Goal: Task Accomplishment & Management: Use online tool/utility

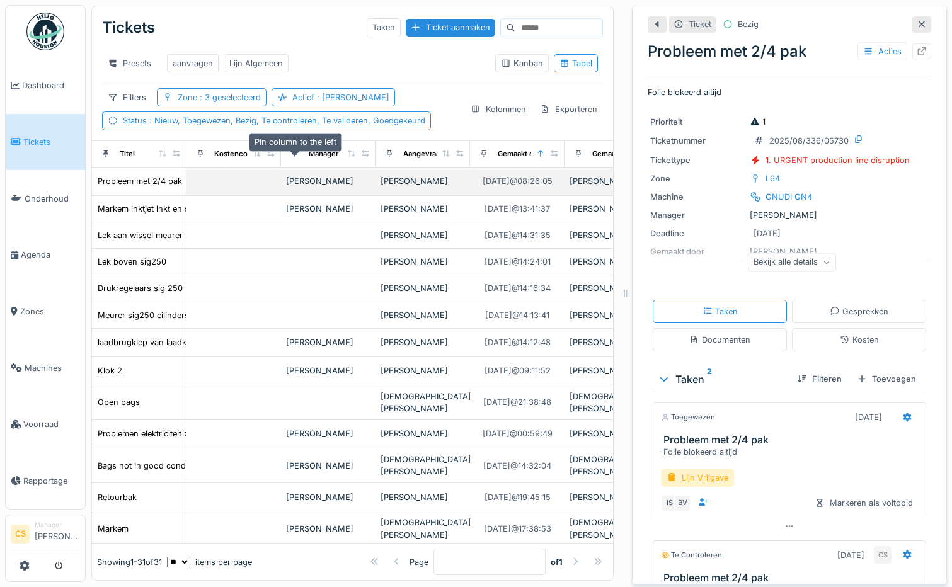
scroll to position [118, 0]
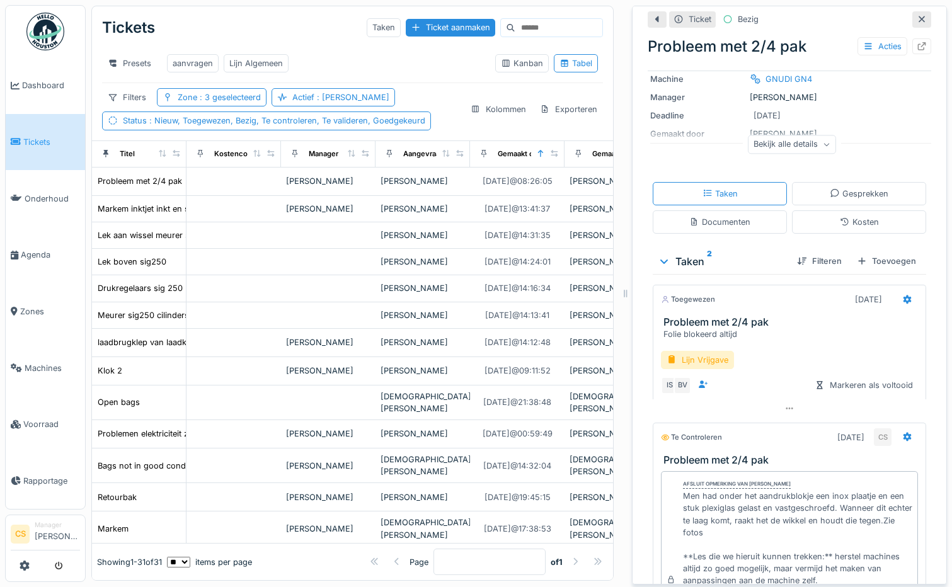
click at [294, 43] on div "Tickets Taken Ticket aanmaken" at bounding box center [352, 27] width 501 height 33
click at [270, 20] on div "Tickets Taken Ticket aanmaken" at bounding box center [352, 27] width 501 height 33
click at [917, 24] on div at bounding box center [922, 19] width 10 height 12
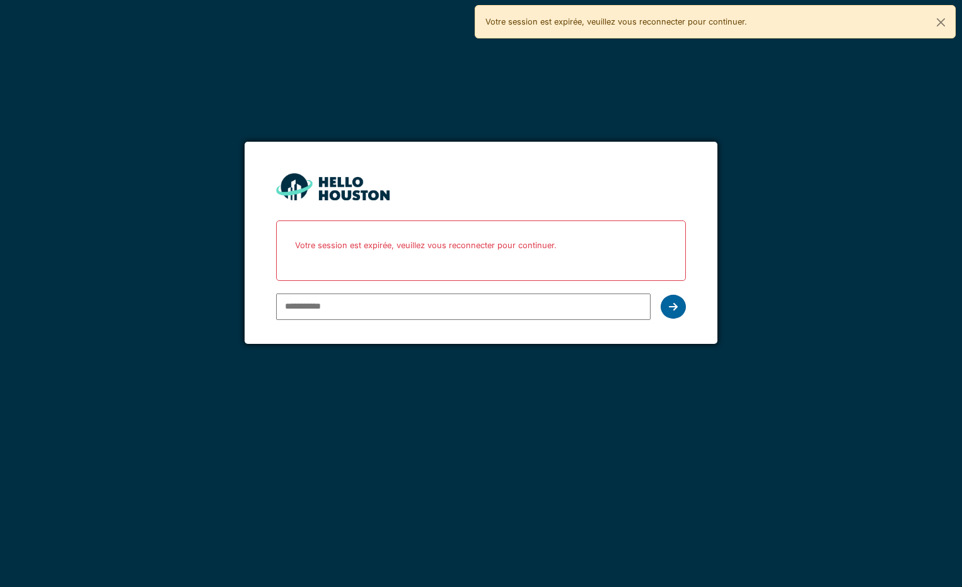
type input "**********"
click at [671, 308] on icon at bounding box center [673, 307] width 9 height 10
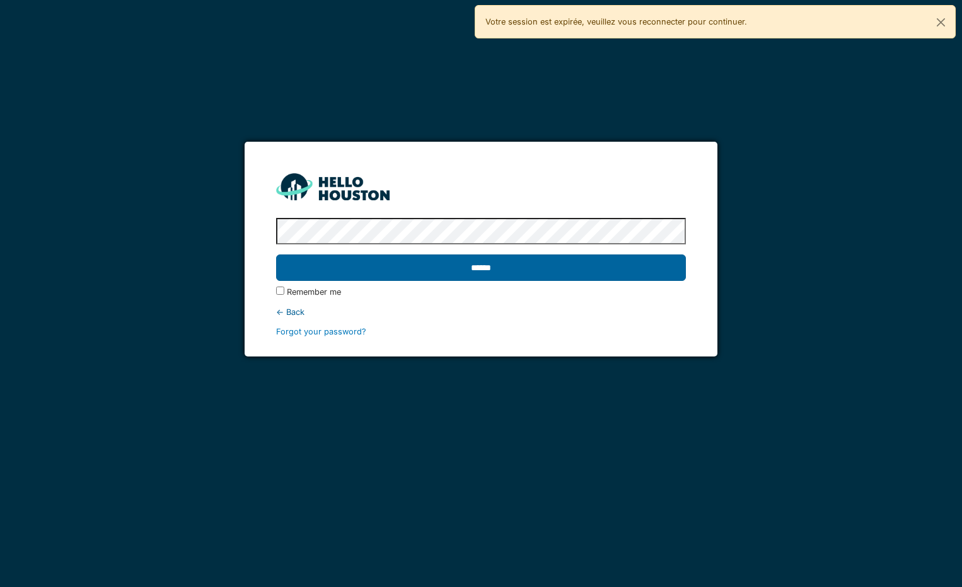
click at [497, 263] on input "******" at bounding box center [481, 268] width 410 height 26
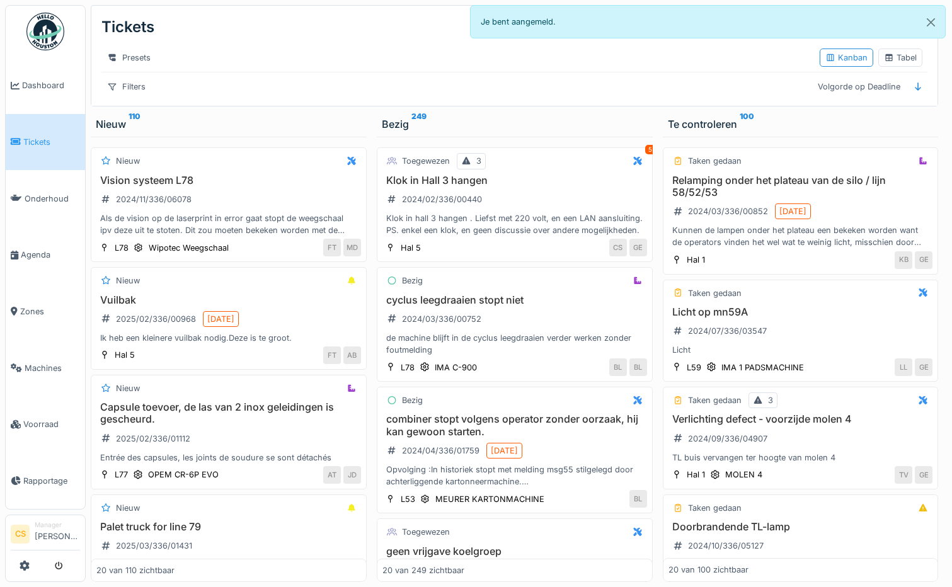
click at [49, 146] on link "Tickets" at bounding box center [45, 142] width 79 height 57
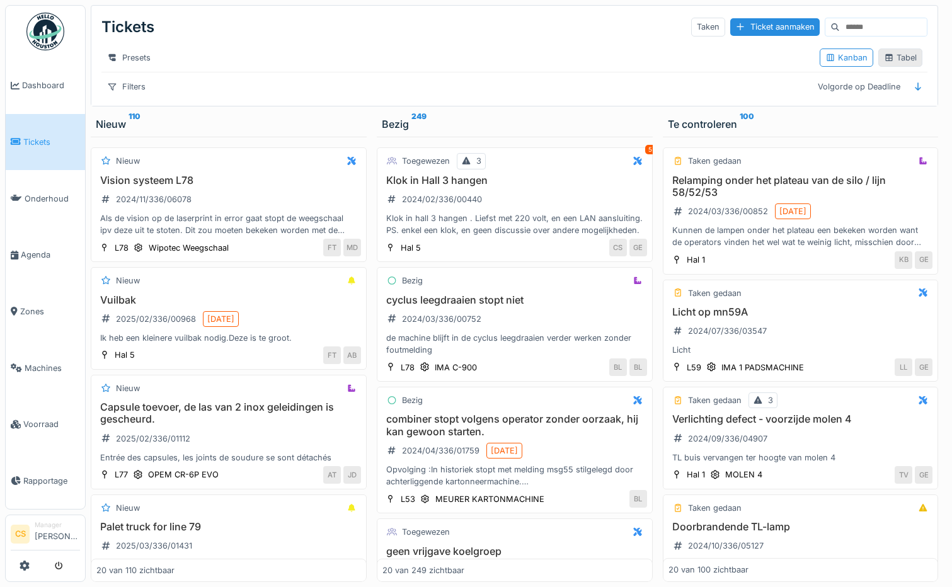
click at [902, 62] on div "Tabel" at bounding box center [900, 58] width 33 height 12
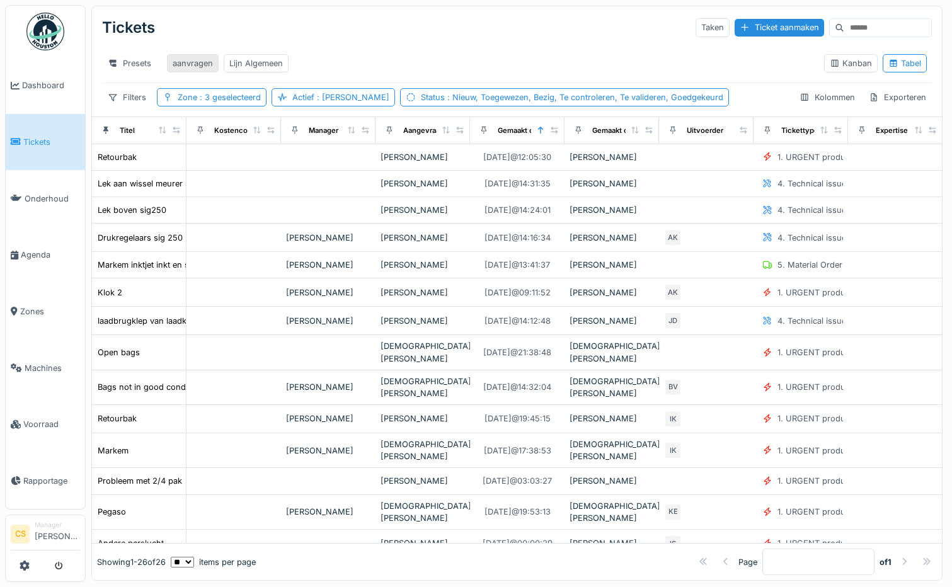
click at [183, 61] on div "aanvragen" at bounding box center [193, 63] width 40 height 12
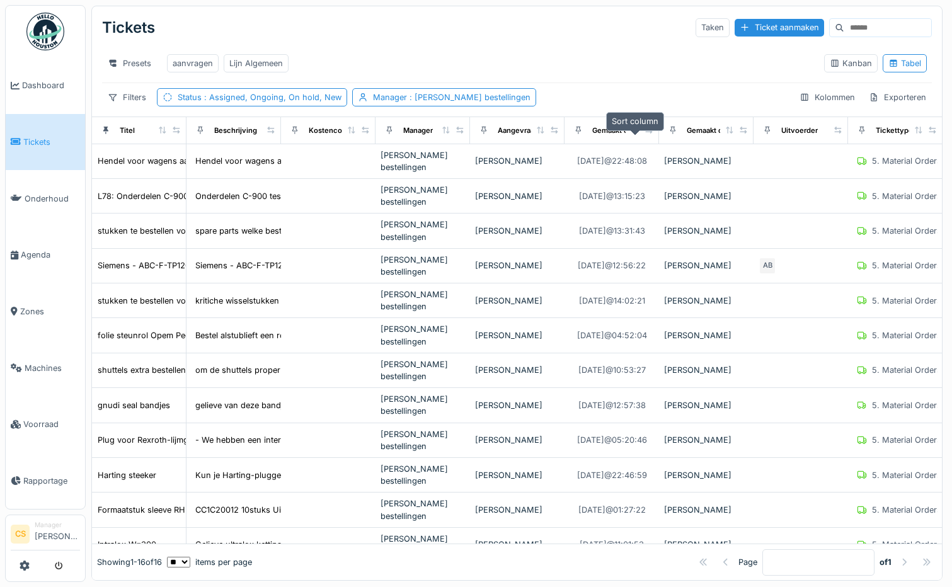
click at [634, 134] on icon at bounding box center [635, 130] width 9 height 7
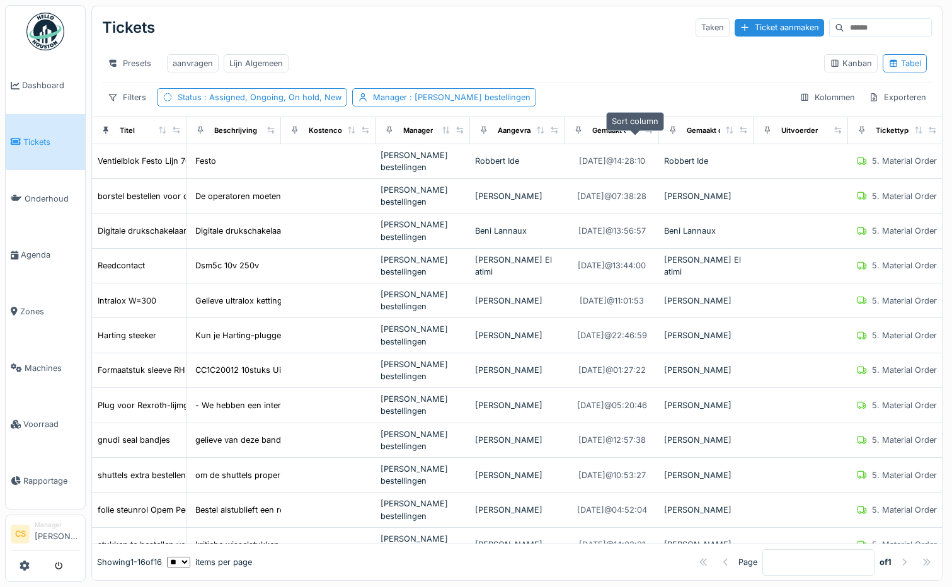
click at [633, 134] on icon at bounding box center [635, 130] width 9 height 7
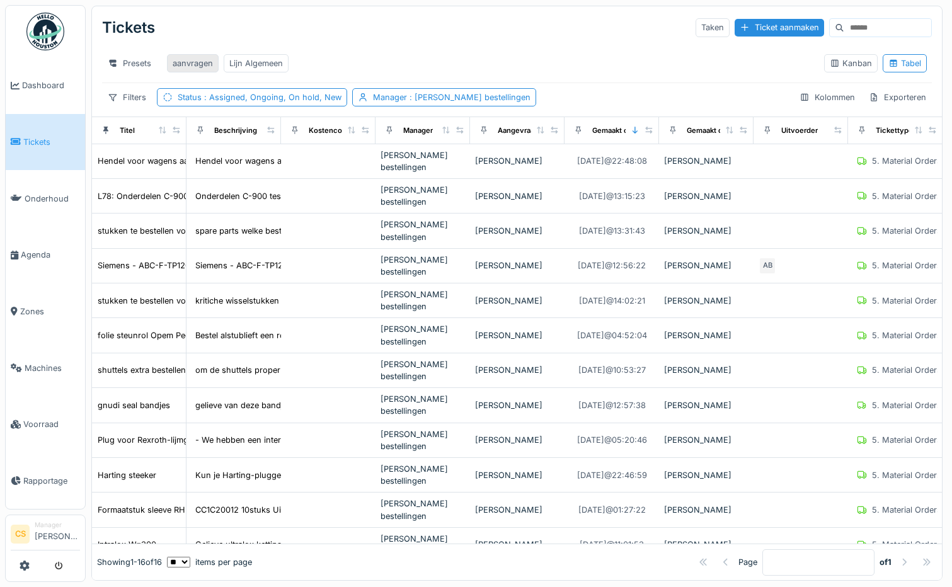
click at [205, 64] on div "aanvragen" at bounding box center [193, 63] width 40 height 12
click at [142, 107] on div "Filters" at bounding box center [127, 97] width 50 height 18
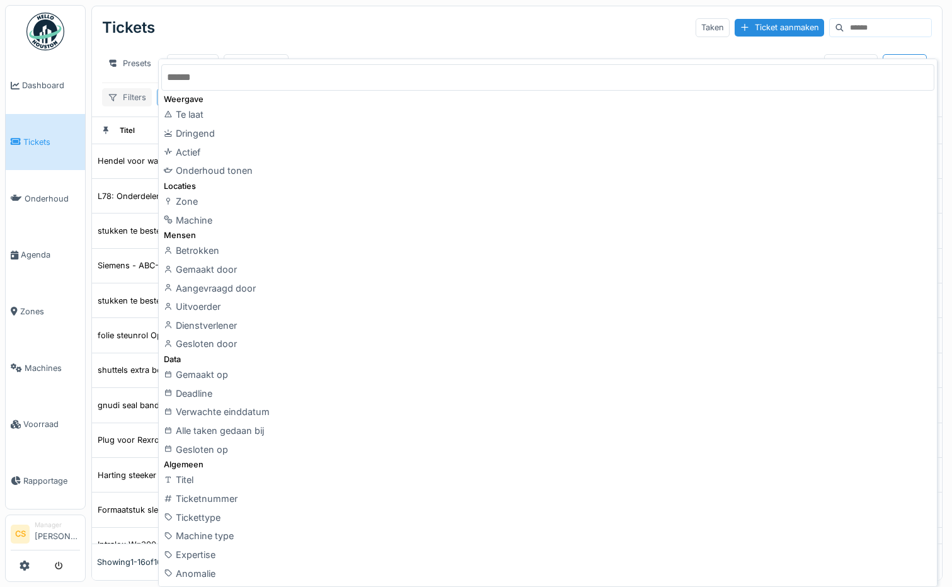
click at [142, 107] on div "Filters" at bounding box center [127, 97] width 50 height 18
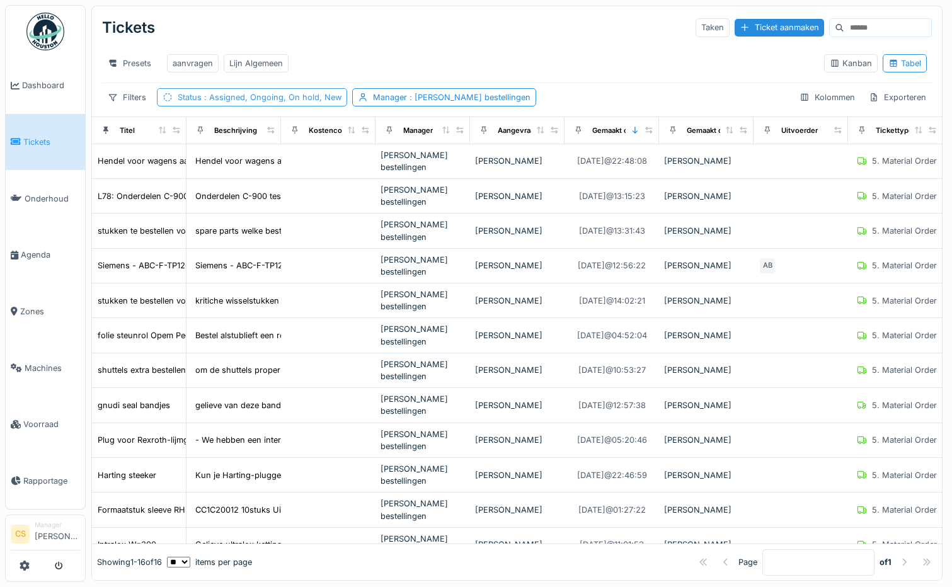
click at [193, 103] on div "Status : Assigned, Ongoing, On hold, New" at bounding box center [260, 97] width 164 height 12
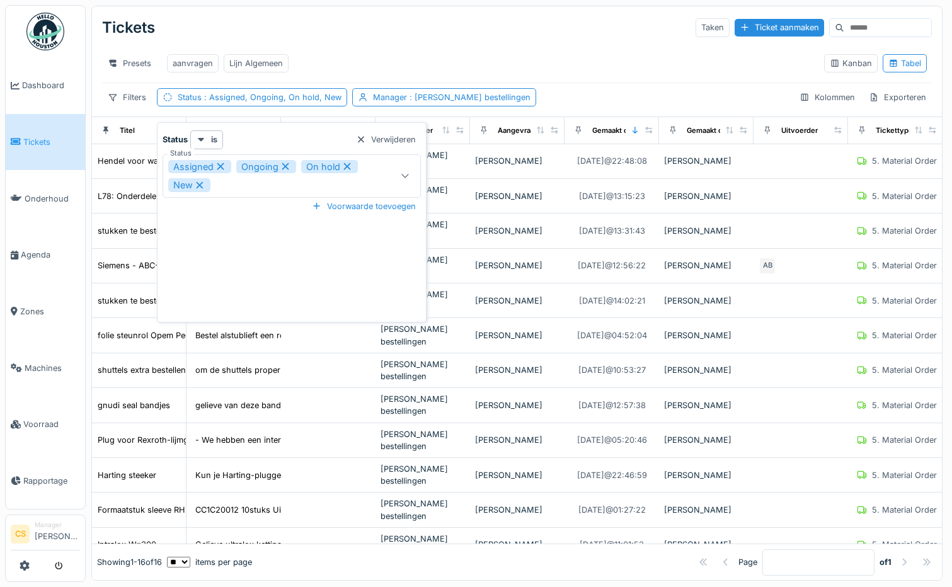
click at [394, 70] on div "Presets aanvragen Lijn Algemeen" at bounding box center [458, 63] width 712 height 28
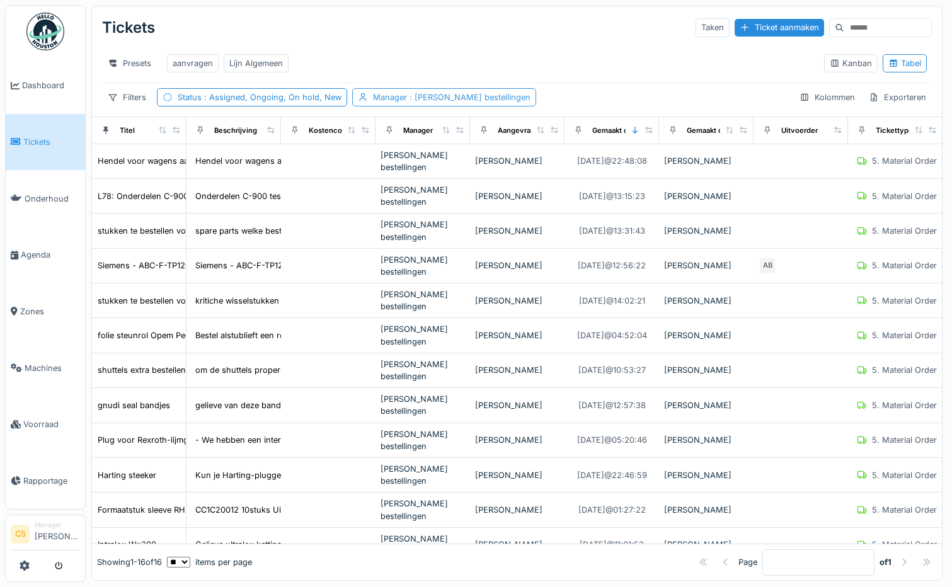
click at [456, 102] on span ": Abdelhakim Bardai bestellingen" at bounding box center [469, 97] width 124 height 9
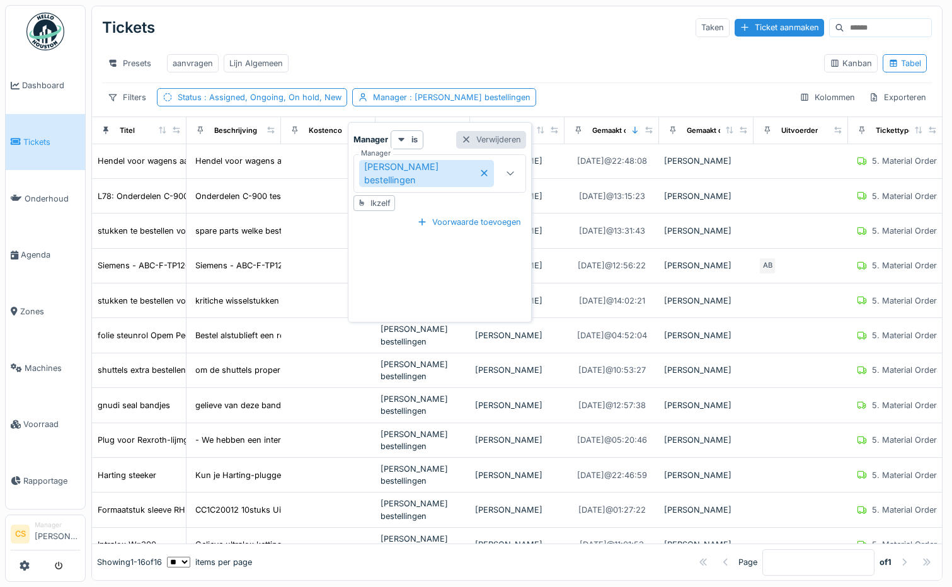
click at [505, 142] on div "Verwijderen" at bounding box center [491, 139] width 70 height 17
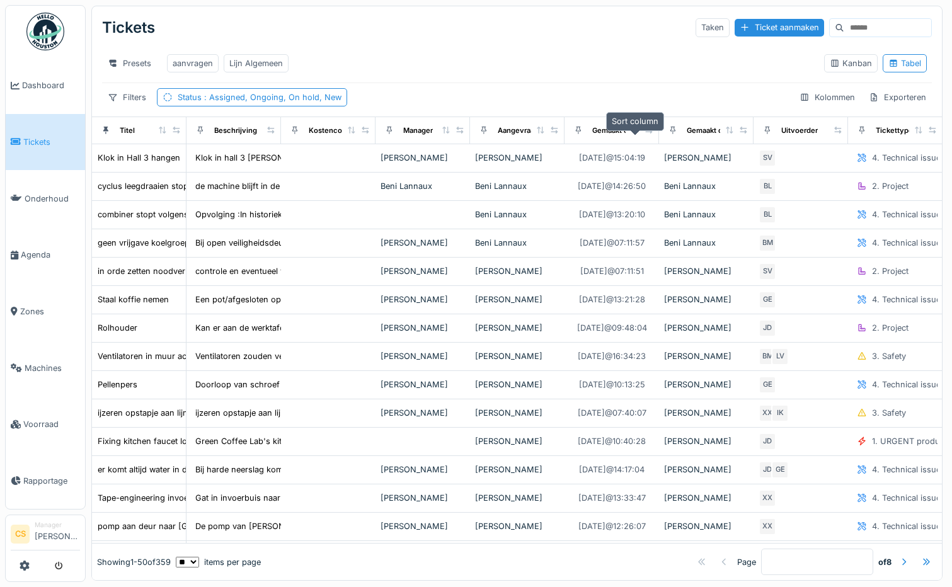
click at [635, 134] on icon at bounding box center [635, 130] width 5 height 7
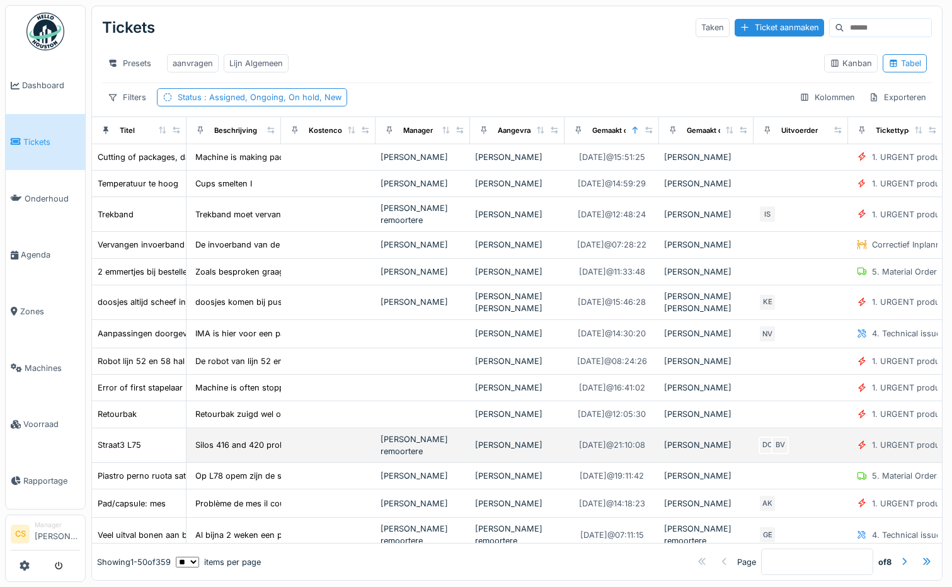
click at [169, 440] on div "Straat3 L75" at bounding box center [139, 445] width 84 height 13
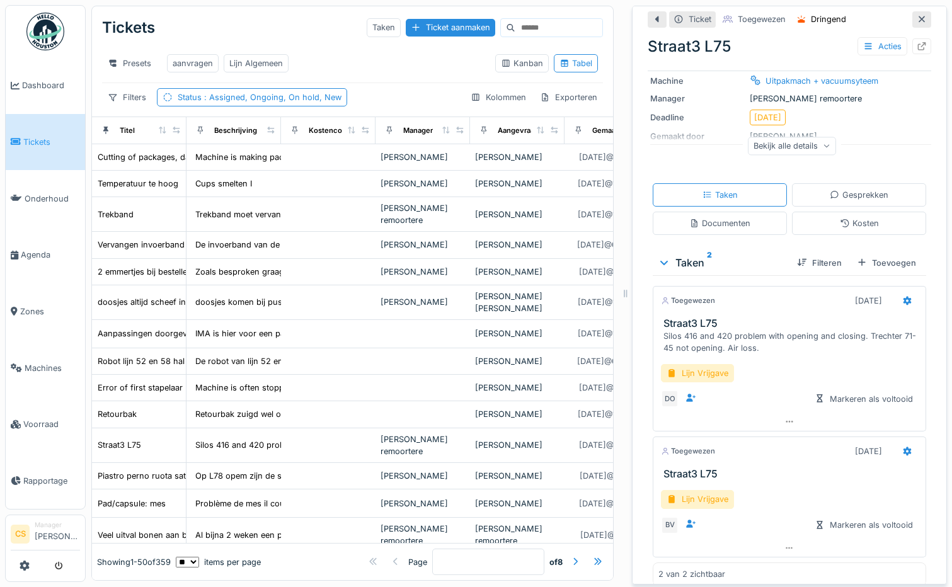
scroll to position [142, 0]
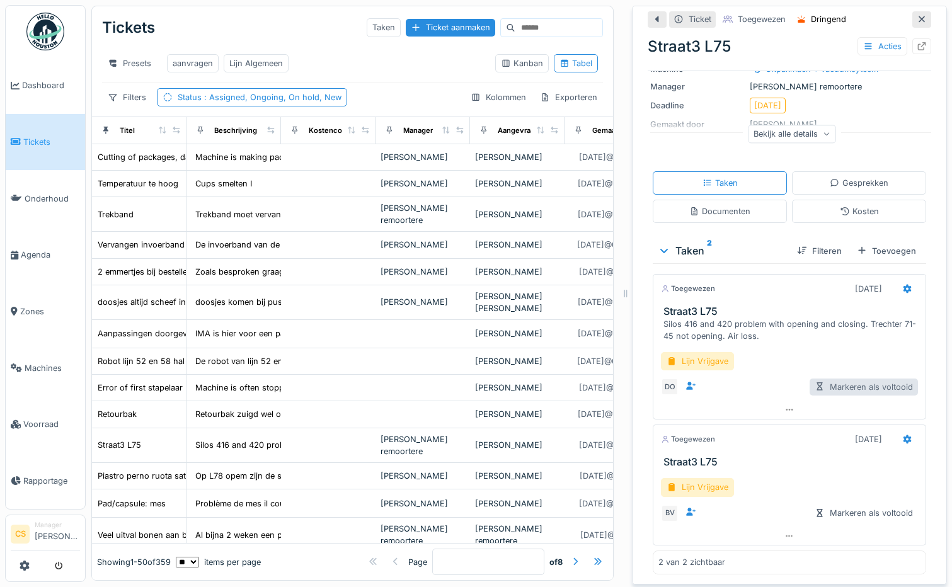
click at [849, 389] on div "Markeren als voltooid" at bounding box center [864, 387] width 108 height 17
click at [693, 359] on div "Lijn Vrijgave" at bounding box center [697, 361] width 73 height 18
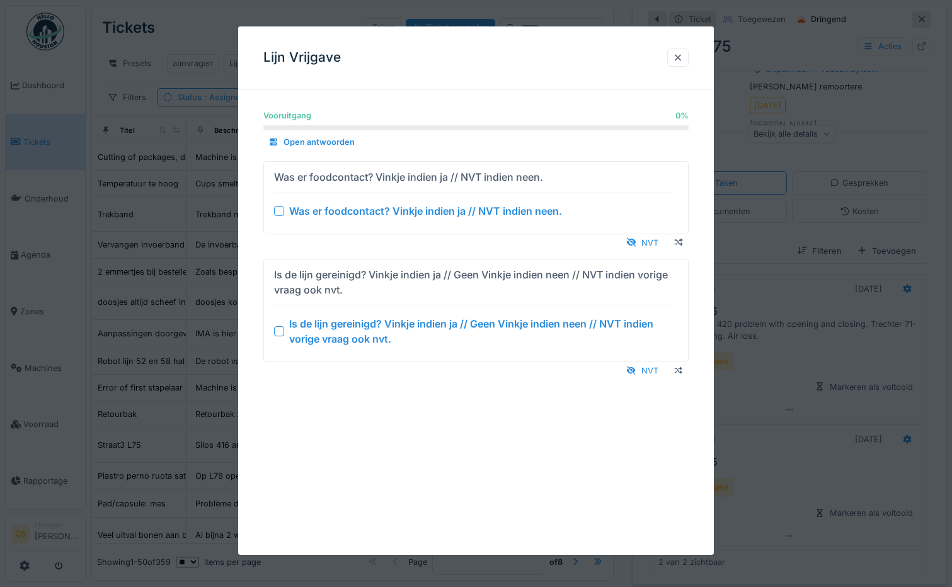
click at [279, 211] on div at bounding box center [279, 211] width 10 height 10
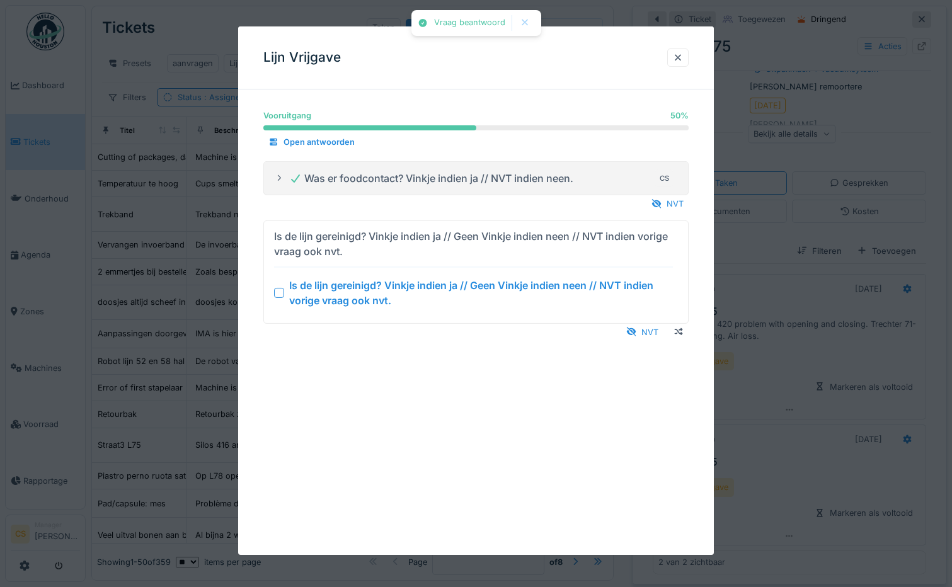
click at [280, 292] on div at bounding box center [279, 292] width 10 height 10
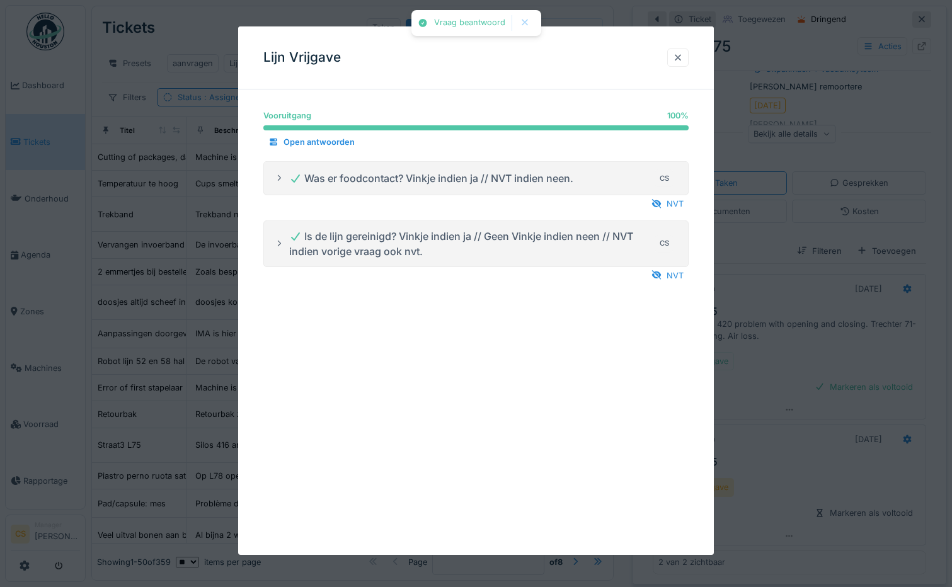
click at [682, 59] on div at bounding box center [678, 58] width 10 height 12
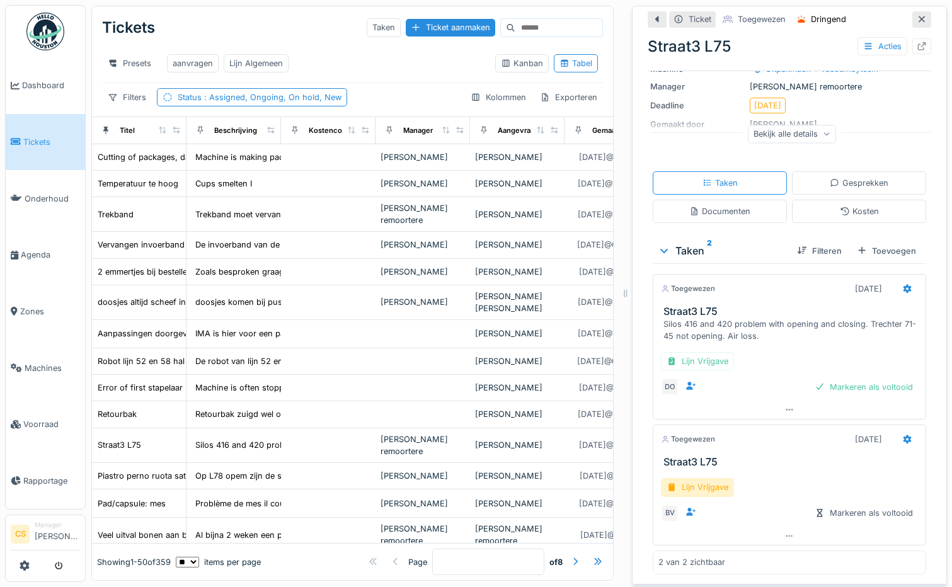
scroll to position [9, 0]
click at [840, 505] on div "Markeren als voltooid" at bounding box center [864, 513] width 108 height 17
click at [713, 478] on div "Lijn Vrijgave" at bounding box center [697, 487] width 73 height 18
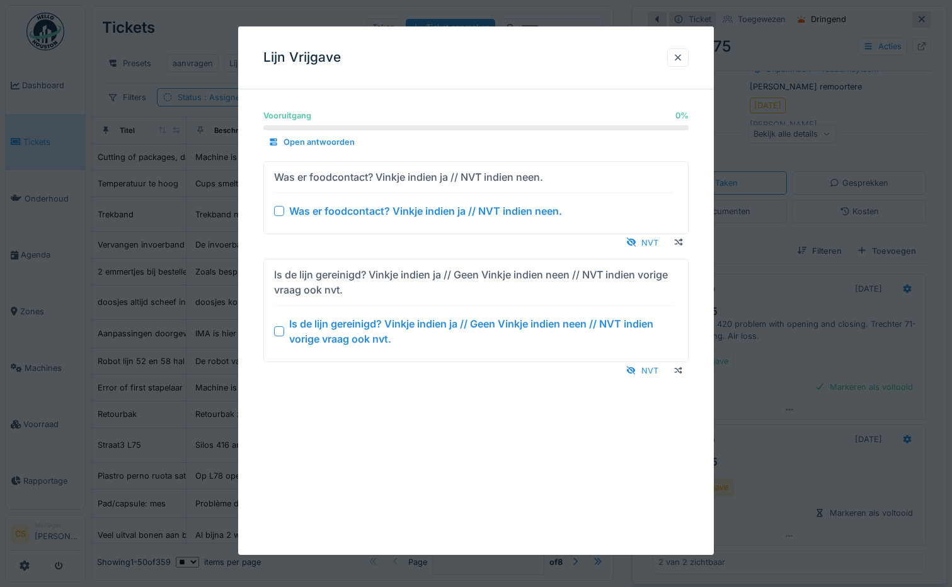
click at [278, 211] on div at bounding box center [279, 211] width 10 height 10
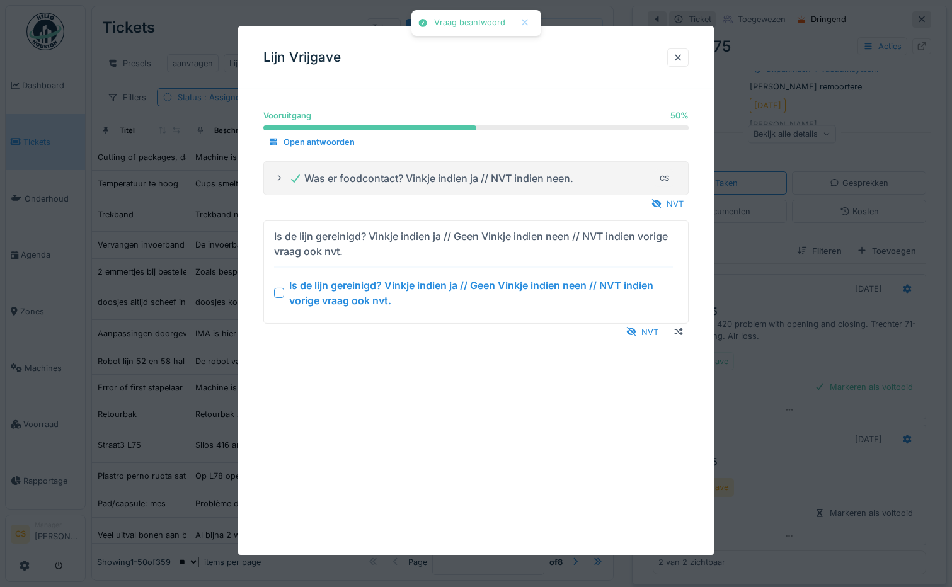
click at [280, 293] on div at bounding box center [279, 292] width 10 height 10
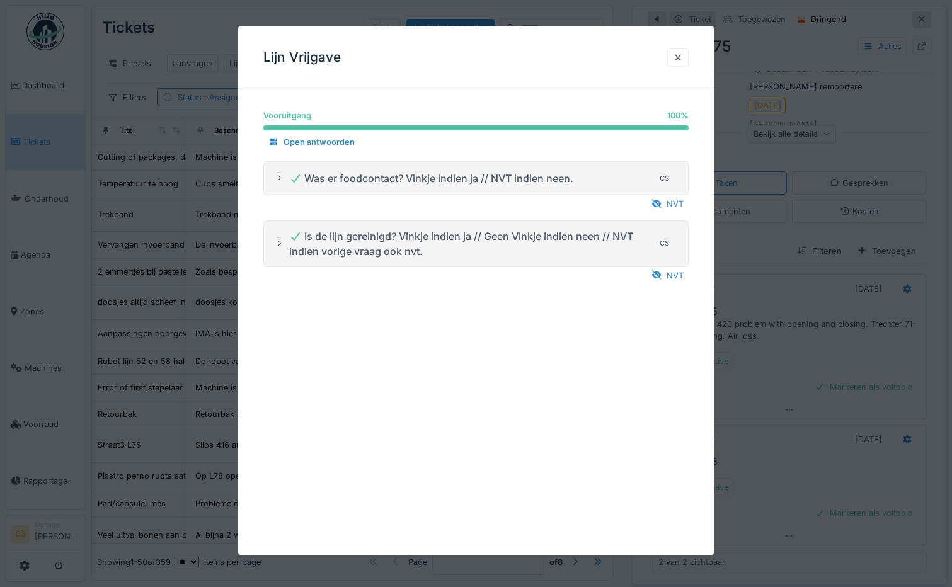
click at [681, 57] on div at bounding box center [678, 58] width 10 height 12
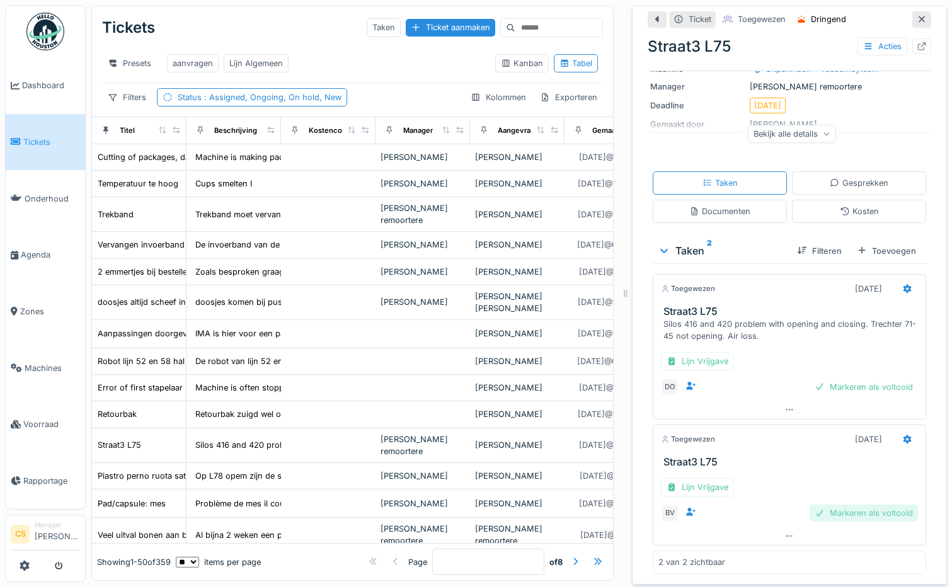
click at [839, 505] on div "Markeren als voltooid" at bounding box center [864, 513] width 108 height 17
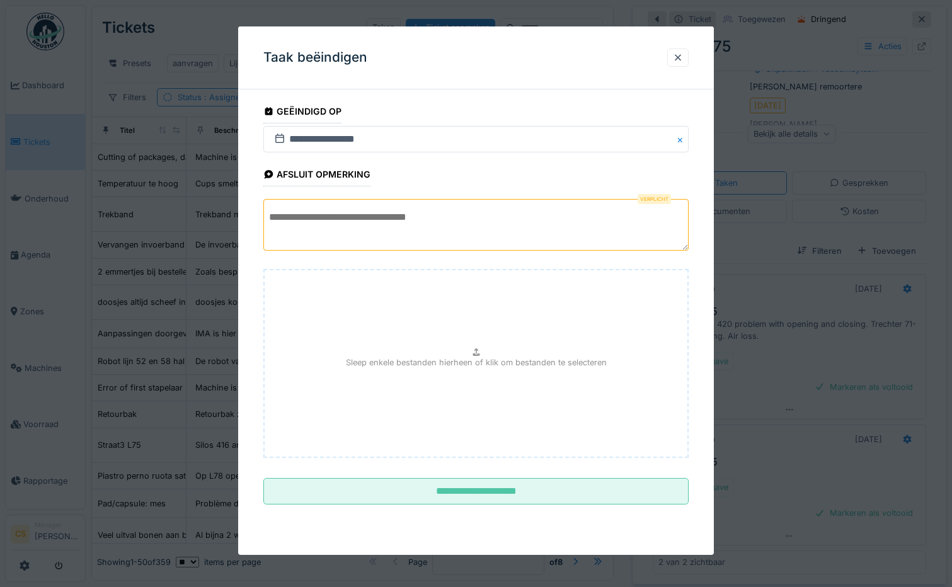
drag, startPoint x: 541, startPoint y: 223, endPoint x: 531, endPoint y: 231, distance: 13.1
click at [541, 223] on textarea at bounding box center [476, 225] width 426 height 52
paste textarea "**********"
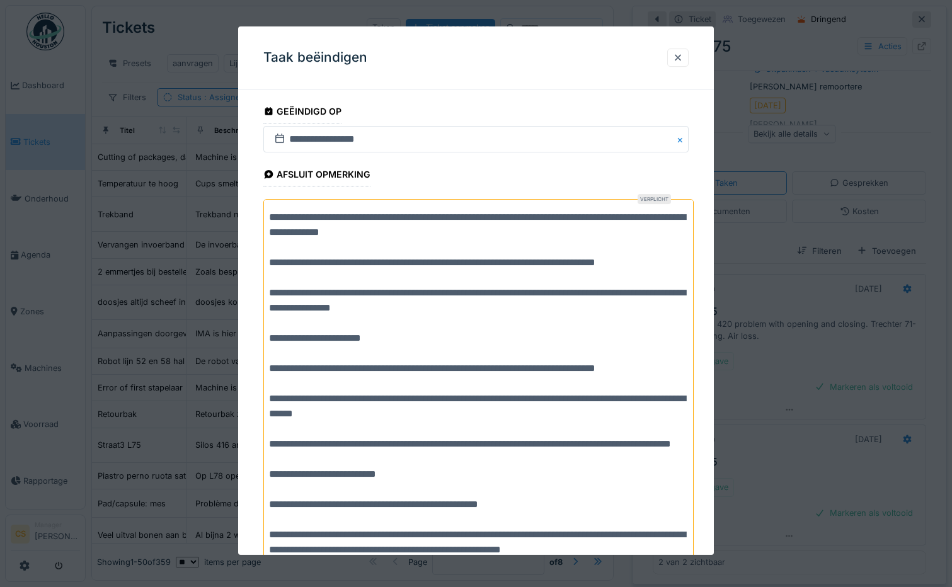
scroll to position [151, 0]
type textarea "**********"
drag, startPoint x: 605, startPoint y: 45, endPoint x: 608, endPoint y: 16, distance: 29.7
click at [608, 16] on div "**********" at bounding box center [519, 293] width 867 height 587
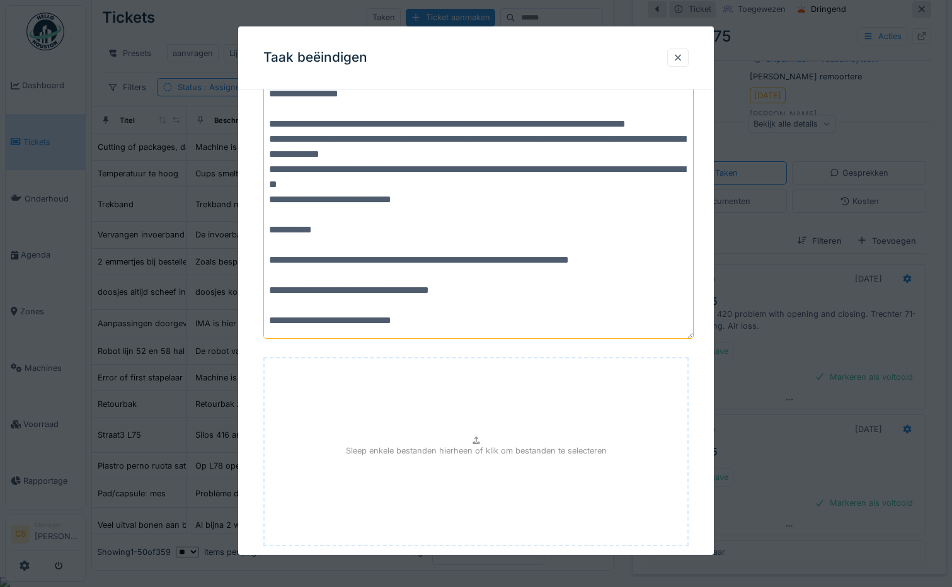
scroll to position [620, 0]
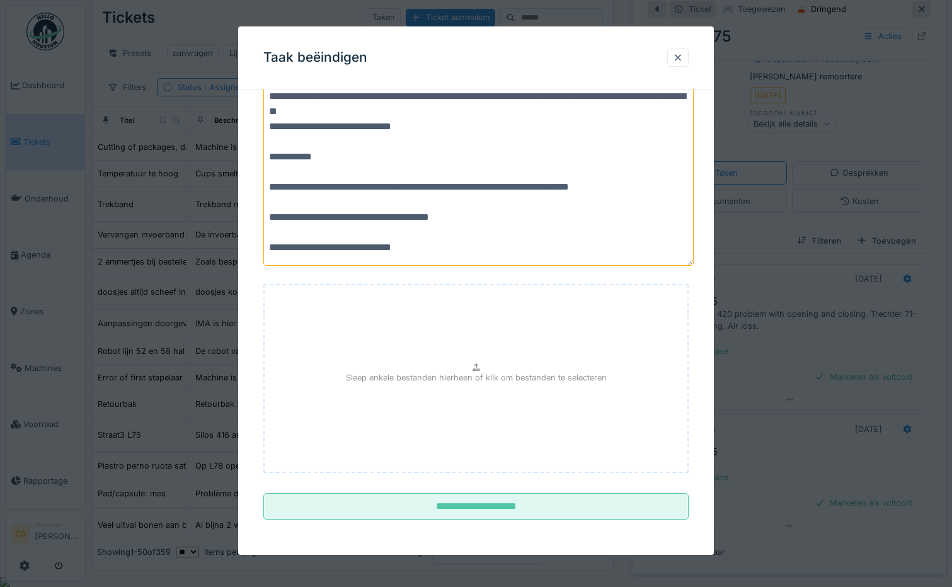
drag, startPoint x: 267, startPoint y: 216, endPoint x: 611, endPoint y: 224, distance: 343.6
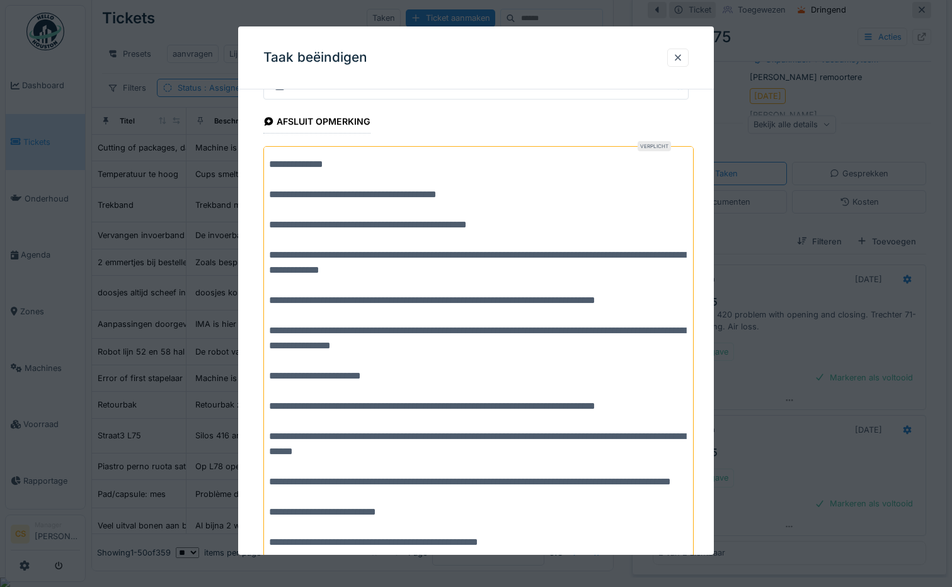
scroll to position [0, 0]
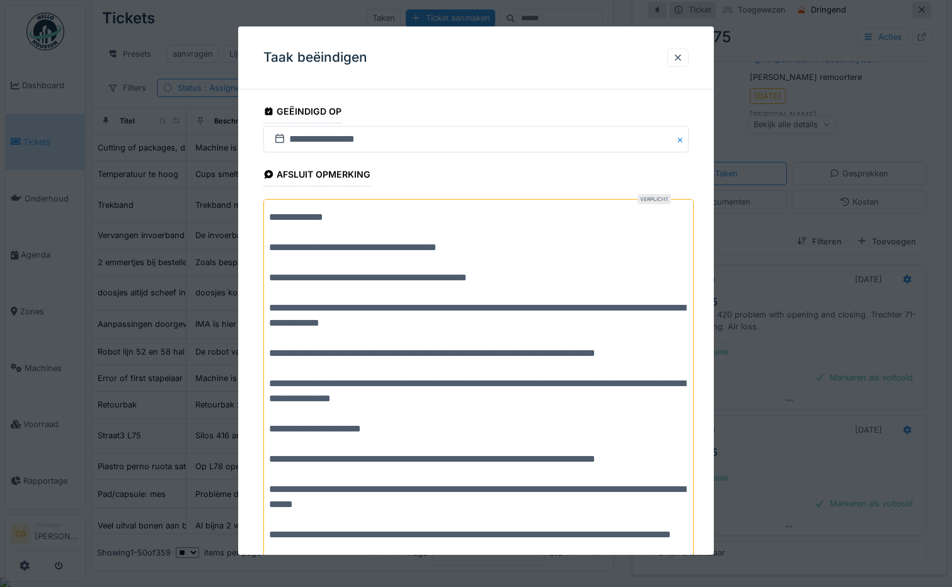
click at [539, 219] on textarea at bounding box center [478, 542] width 430 height 687
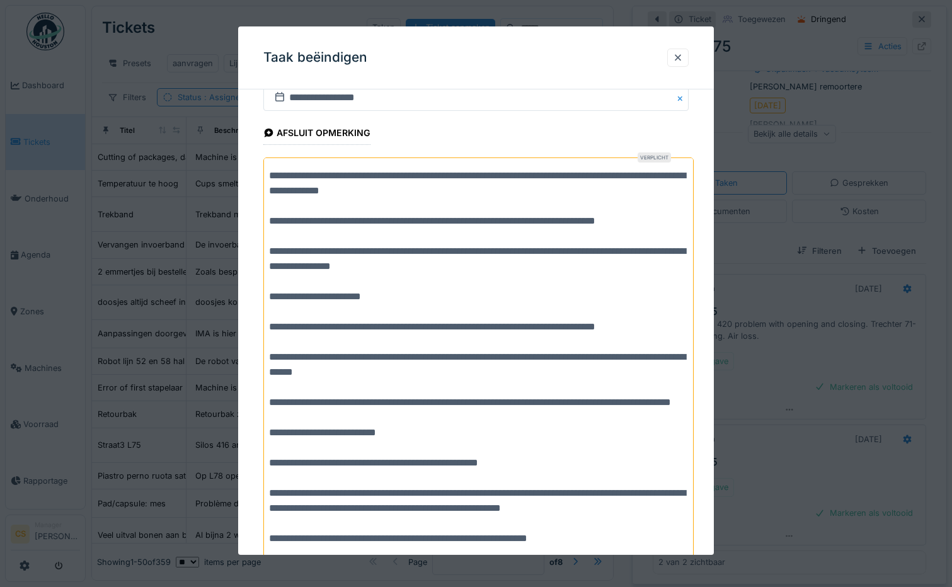
scroll to position [63, 0]
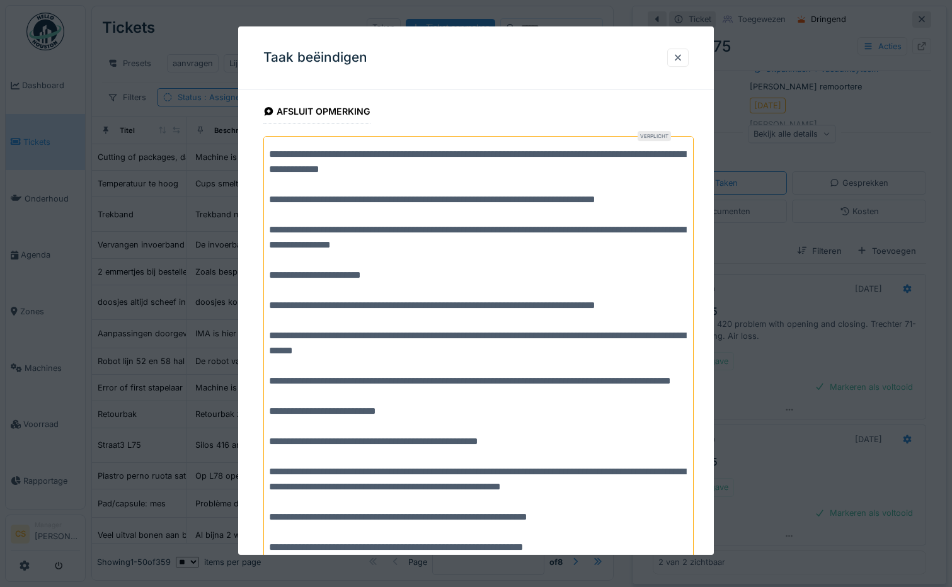
drag, startPoint x: 420, startPoint y: 381, endPoint x: 268, endPoint y: 386, distance: 152.0
click at [268, 386] on textarea at bounding box center [478, 479] width 430 height 687
click at [483, 375] on textarea at bounding box center [478, 479] width 430 height 687
drag, startPoint x: 434, startPoint y: 379, endPoint x: 264, endPoint y: 380, distance: 170.2
click at [264, 380] on textarea at bounding box center [478, 479] width 430 height 687
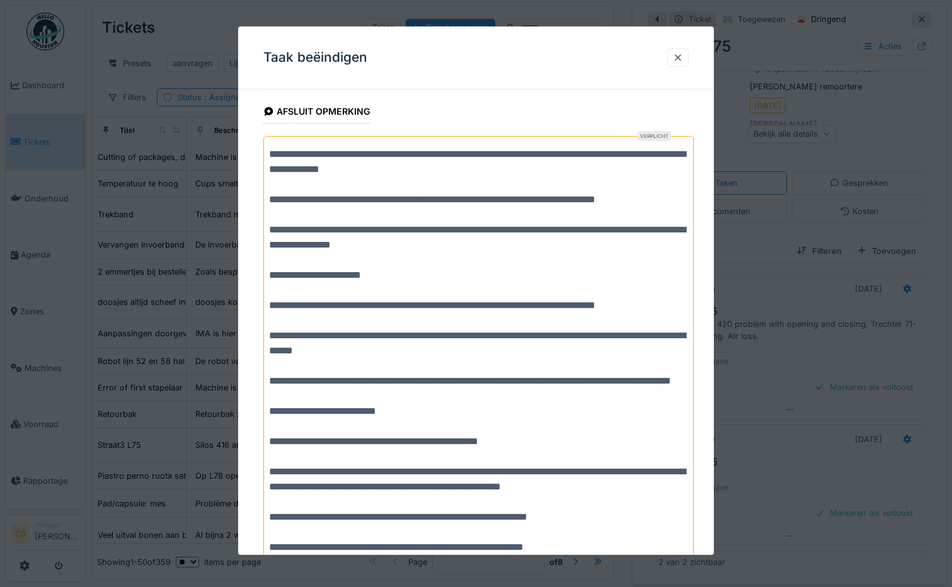
click at [411, 379] on textarea at bounding box center [478, 479] width 430 height 687
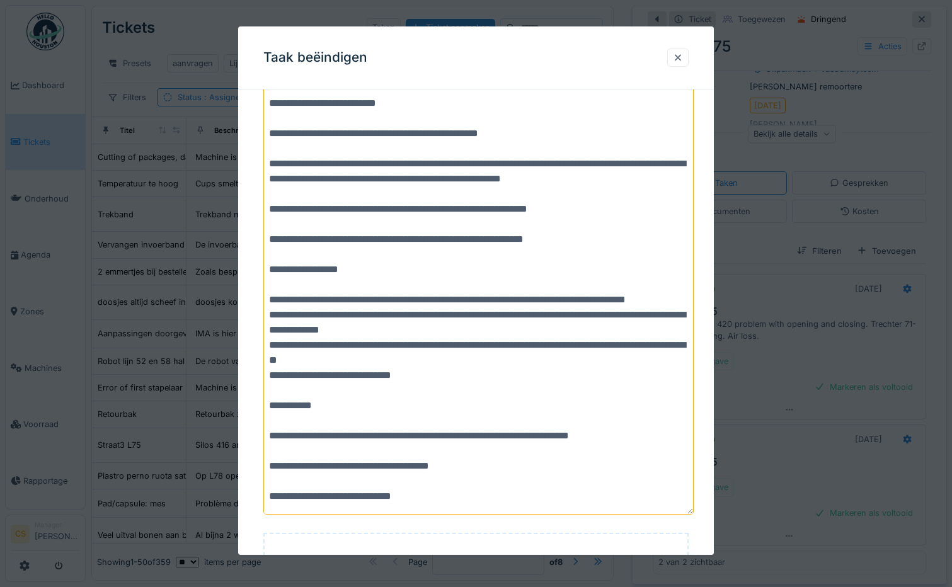
scroll to position [620, 0]
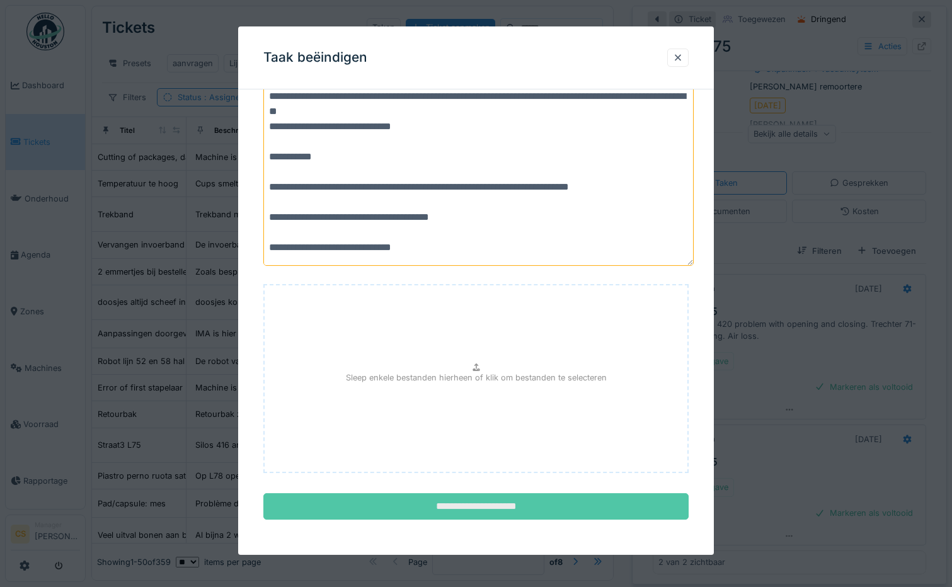
click at [493, 505] on input "**********" at bounding box center [476, 506] width 426 height 26
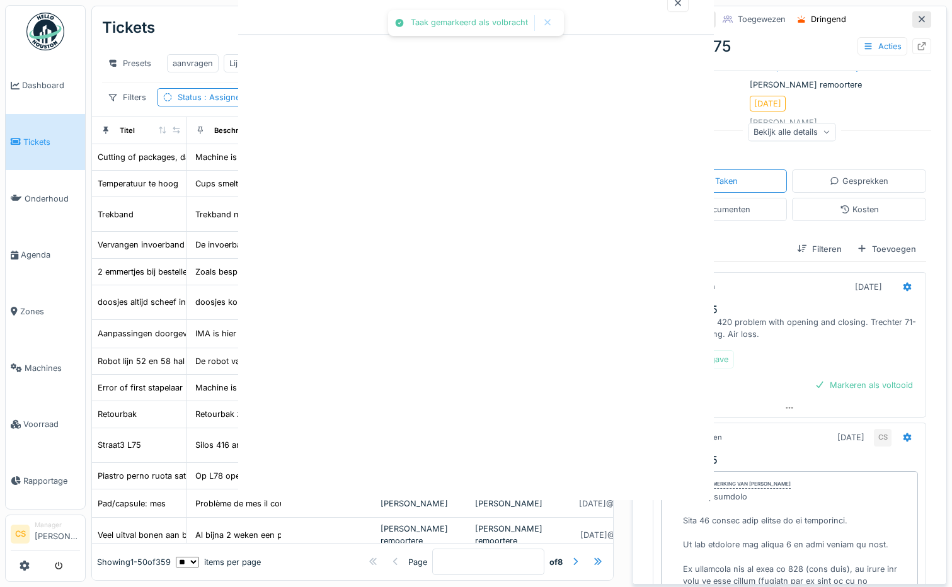
scroll to position [0, 0]
